Goal: Task Accomplishment & Management: Manage account settings

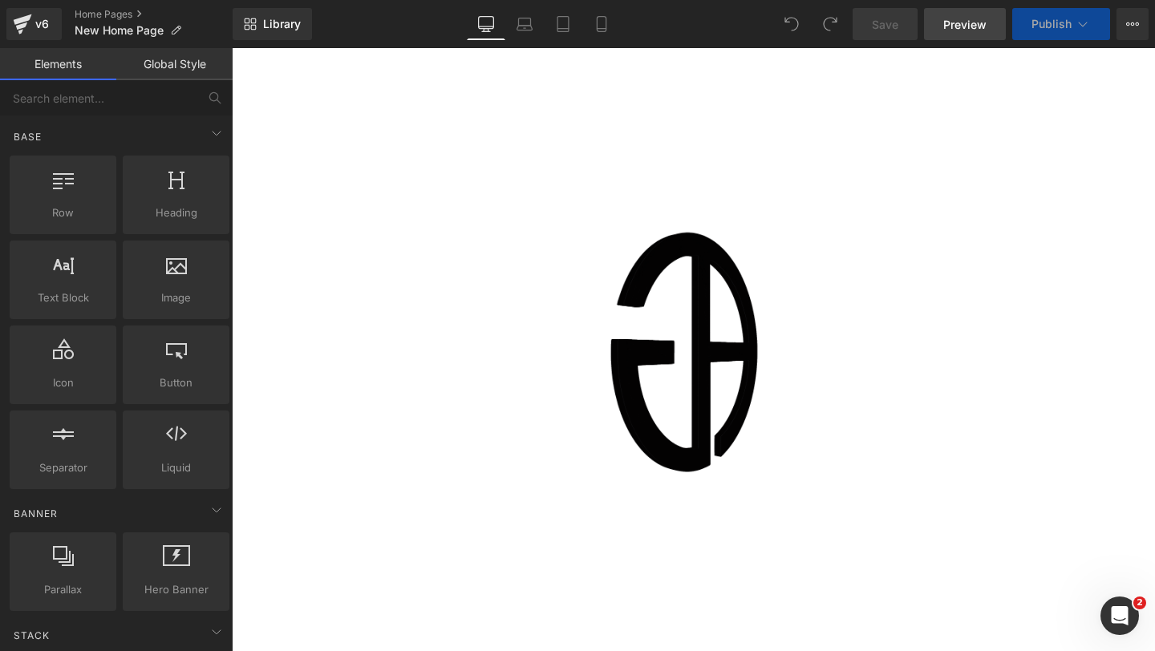
drag, startPoint x: 339, startPoint y: 203, endPoint x: 957, endPoint y: 18, distance: 644.6
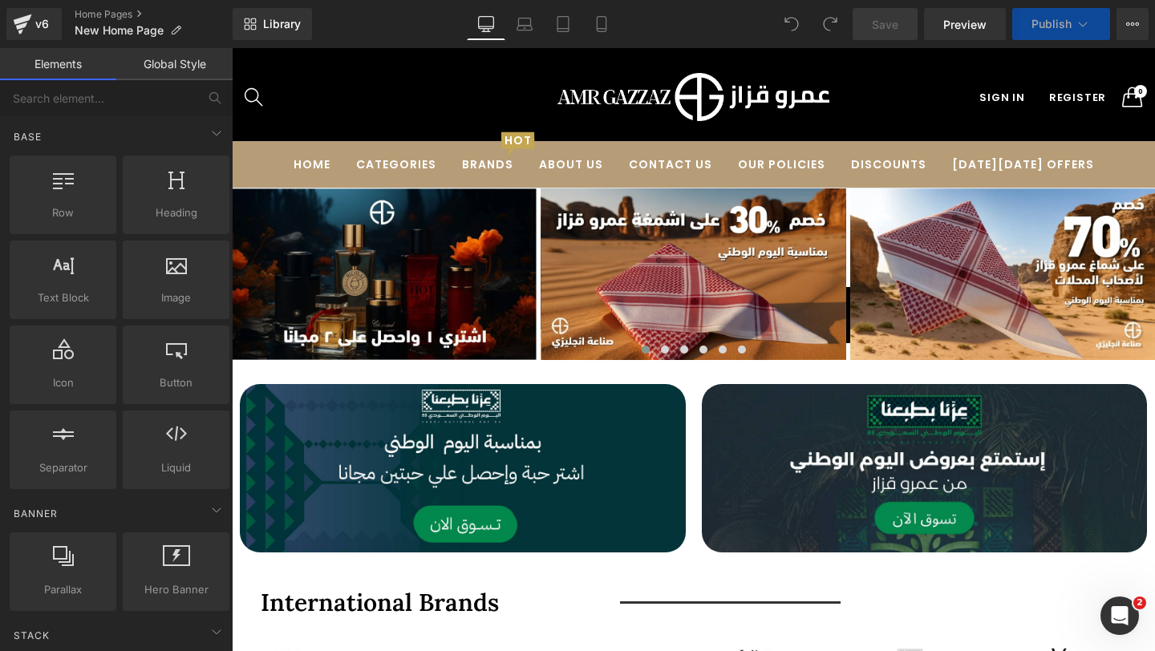
scroll to position [35, 0]
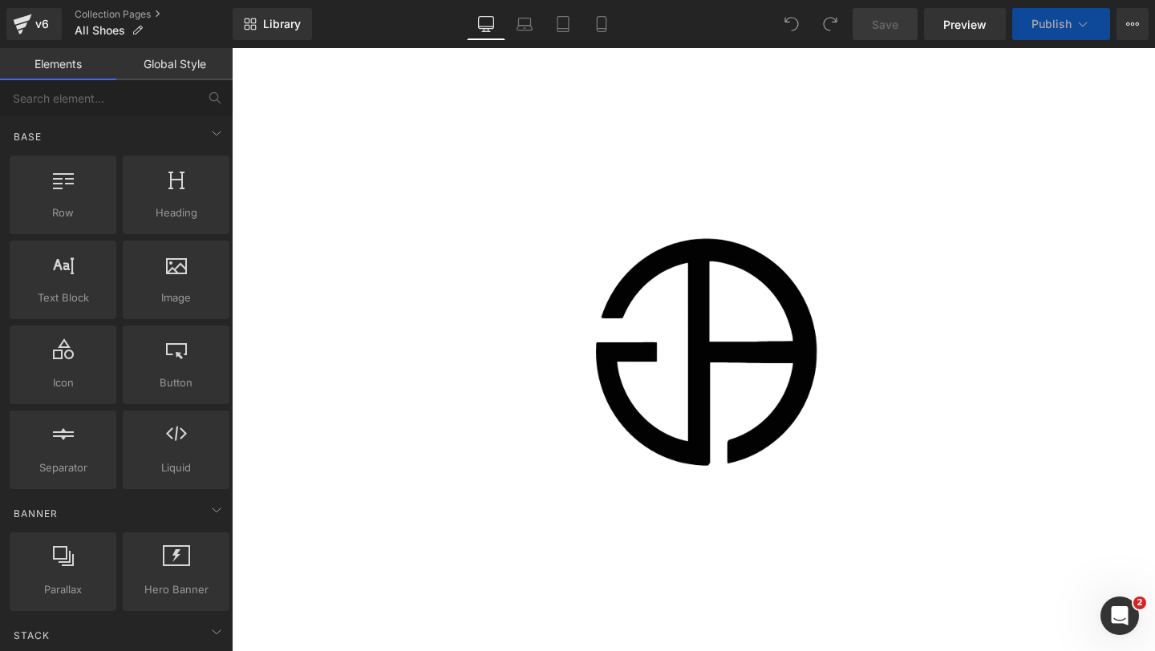
scroll to position [2865, 0]
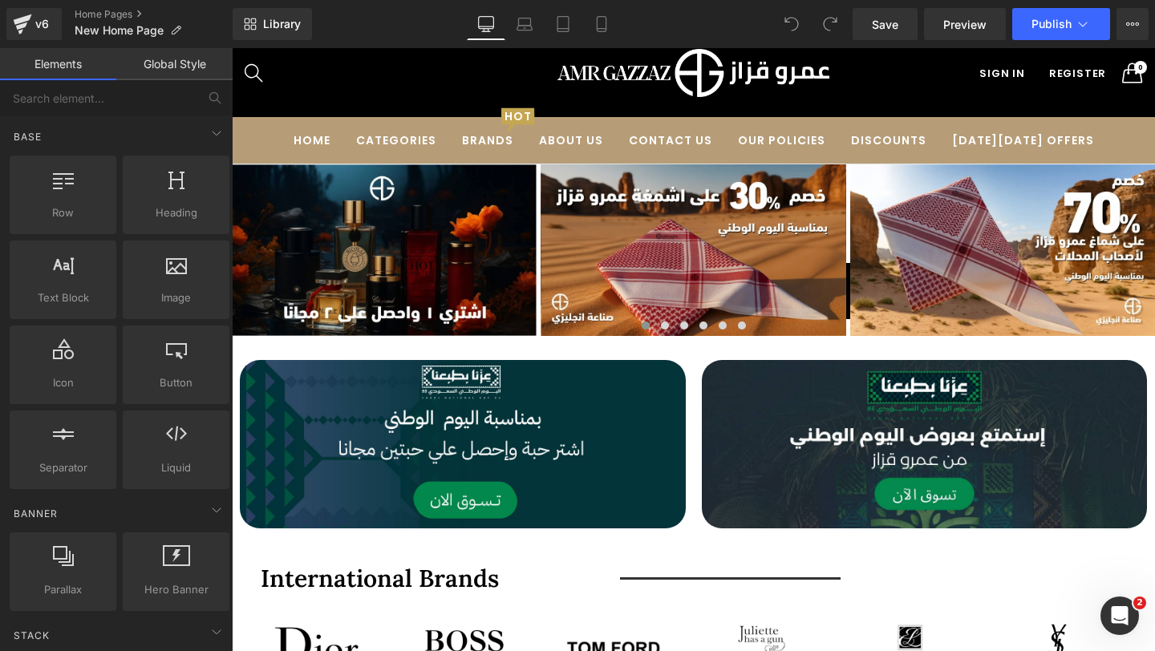
scroll to position [35, 0]
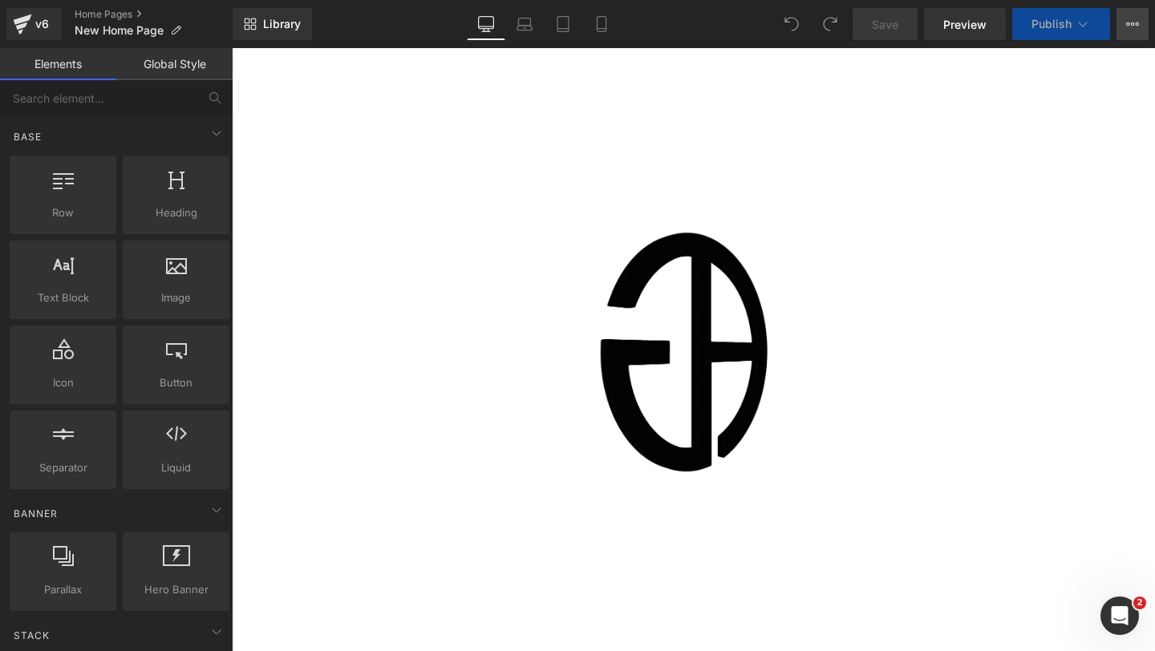
click at [1126, 18] on icon at bounding box center [1132, 24] width 13 height 13
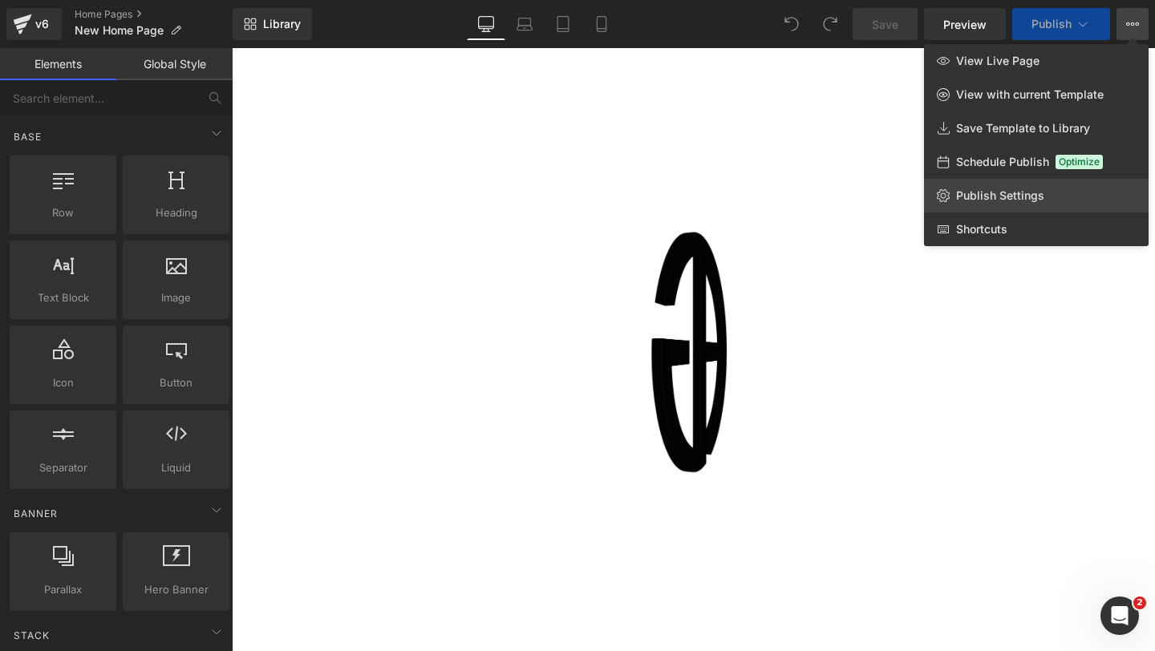
click at [1025, 193] on span "Publish Settings" at bounding box center [1000, 196] width 88 height 14
